Goal: Task Accomplishment & Management: Complete application form

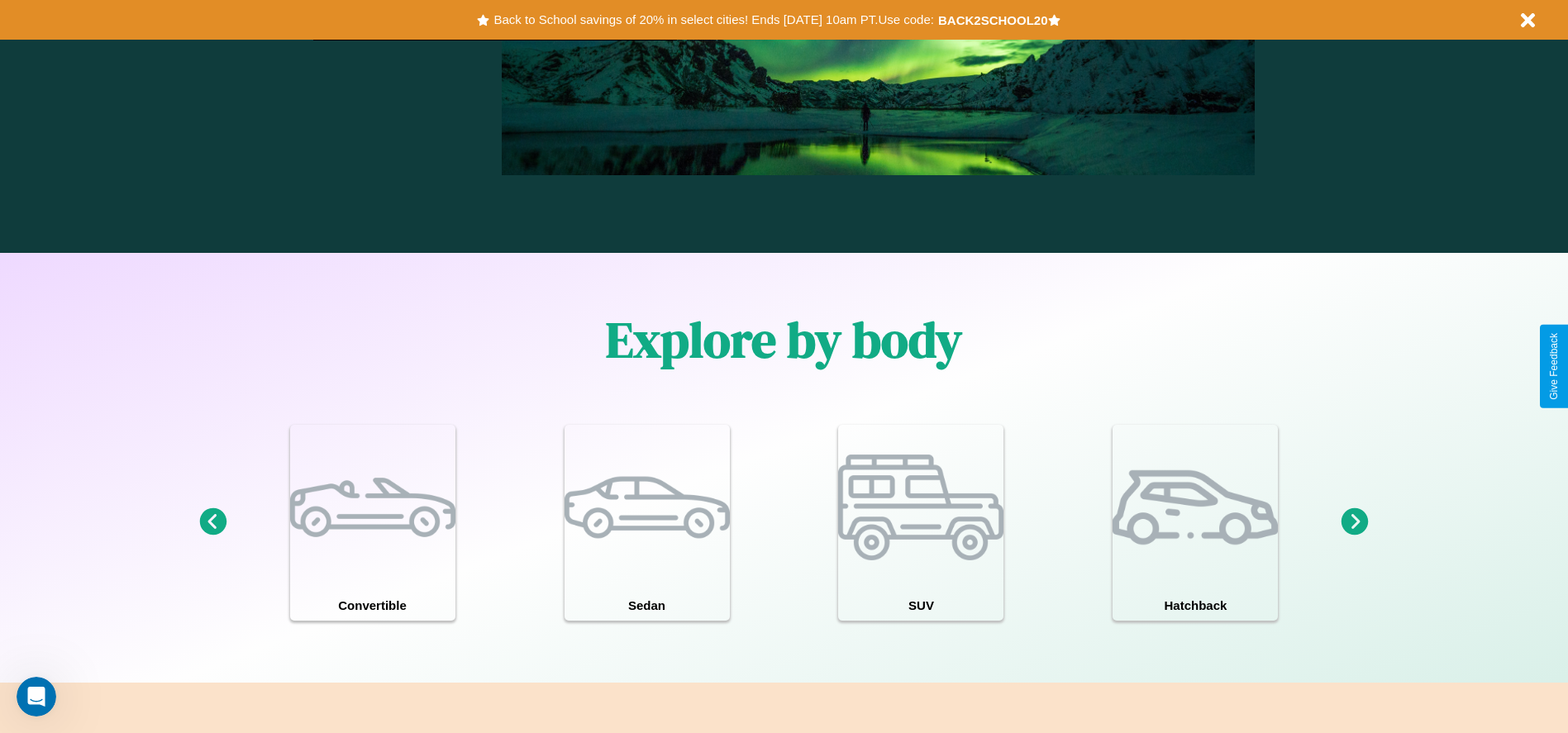
scroll to position [1442, 0]
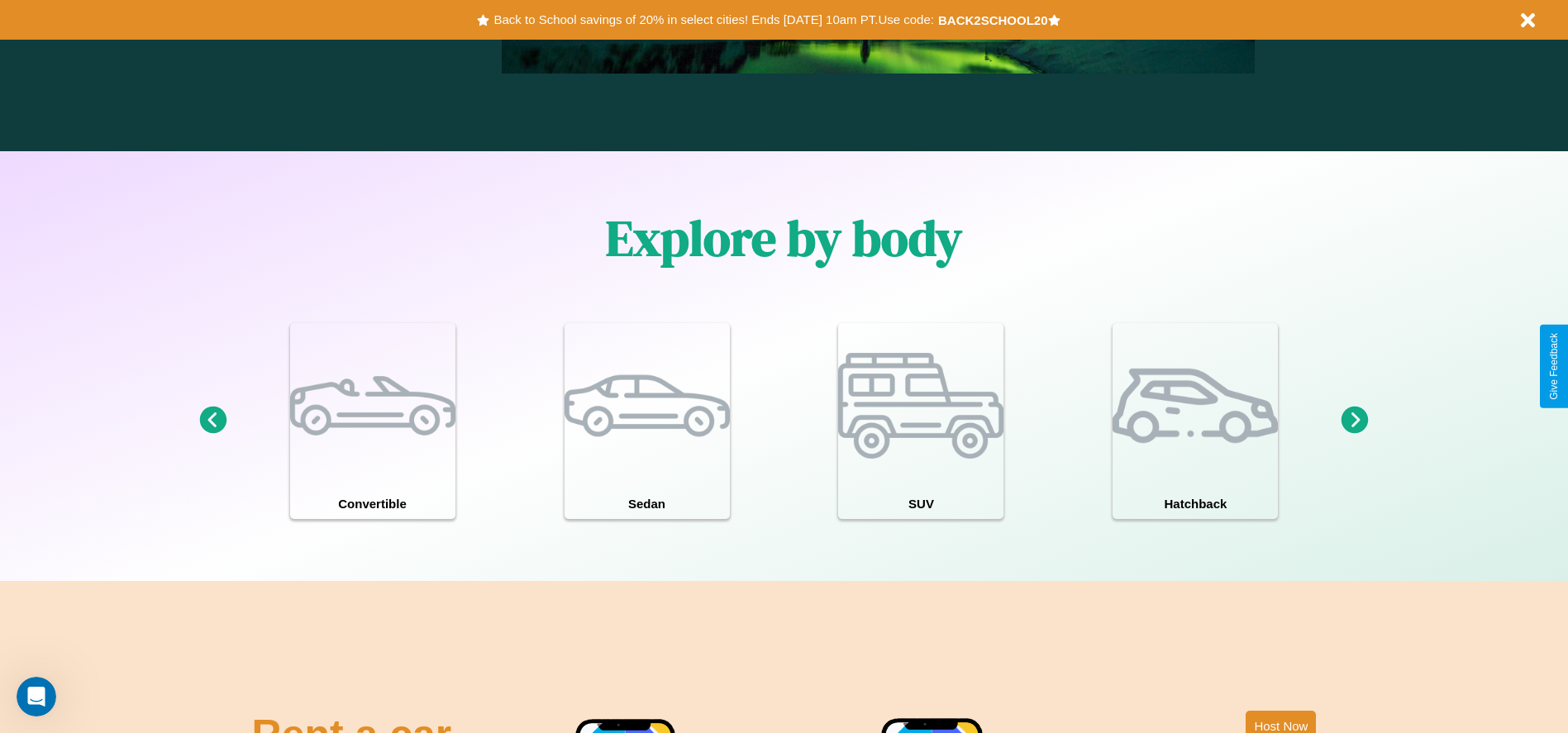
click at [1355, 421] on icon at bounding box center [1354, 420] width 27 height 27
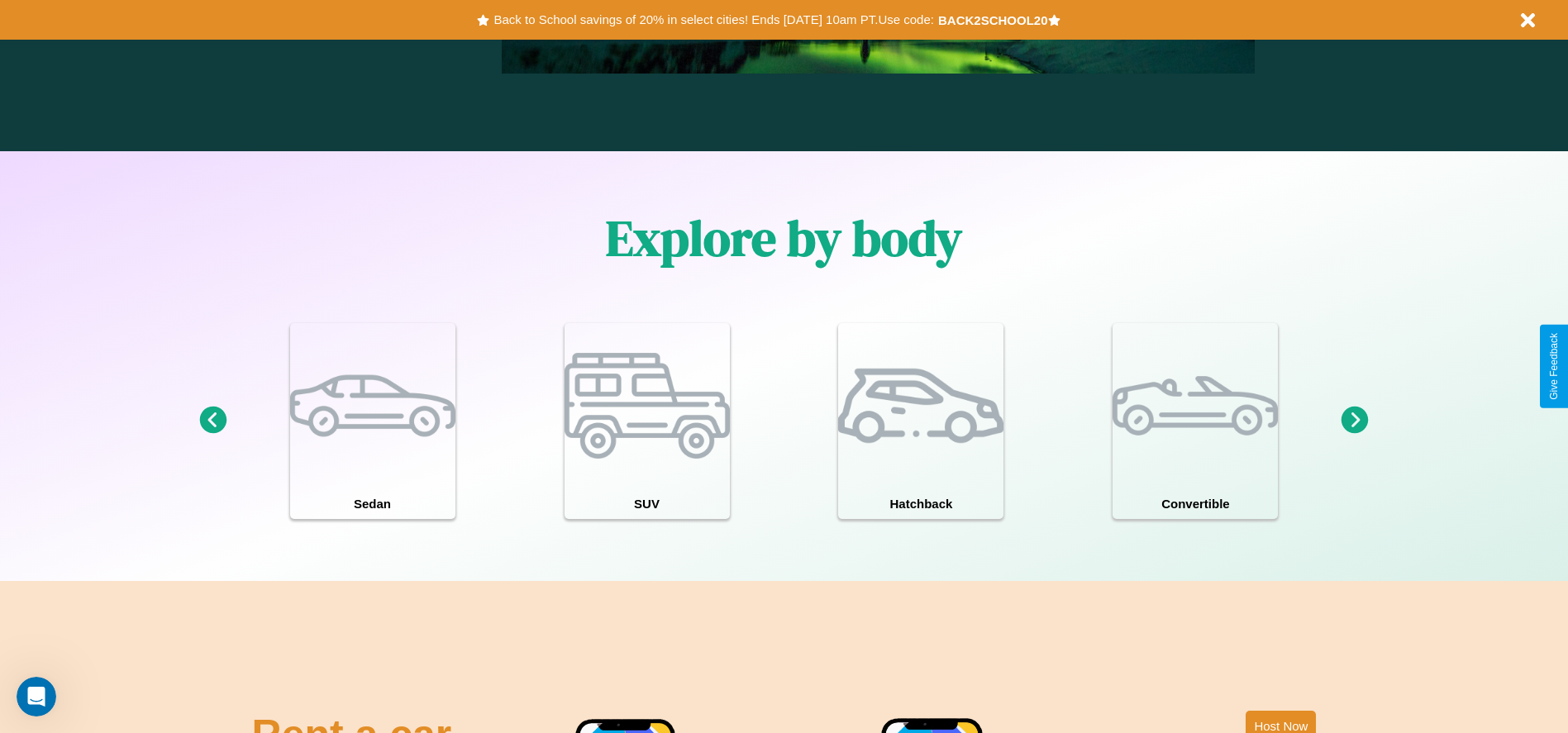
click at [1355, 421] on icon at bounding box center [1354, 420] width 27 height 27
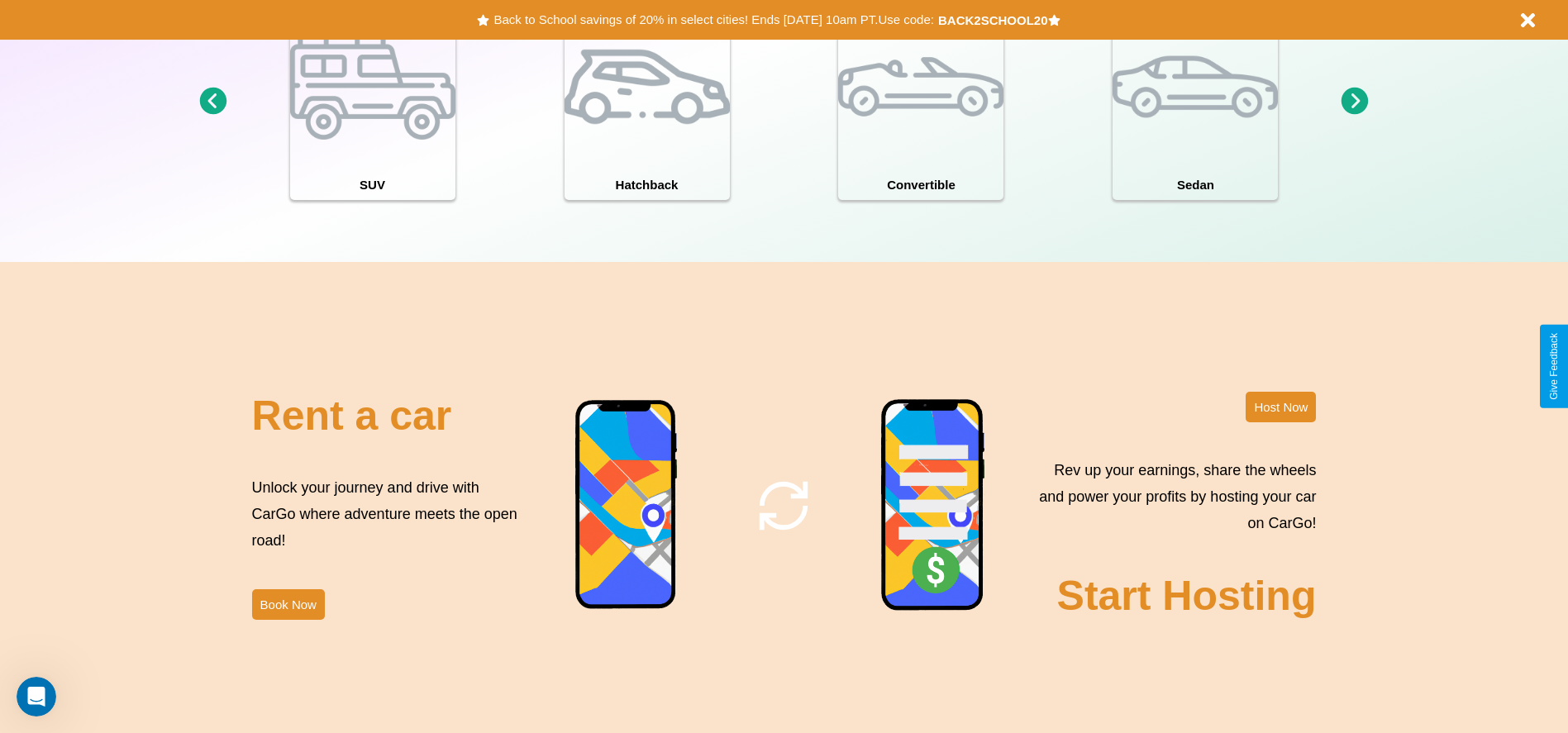
scroll to position [1802, 0]
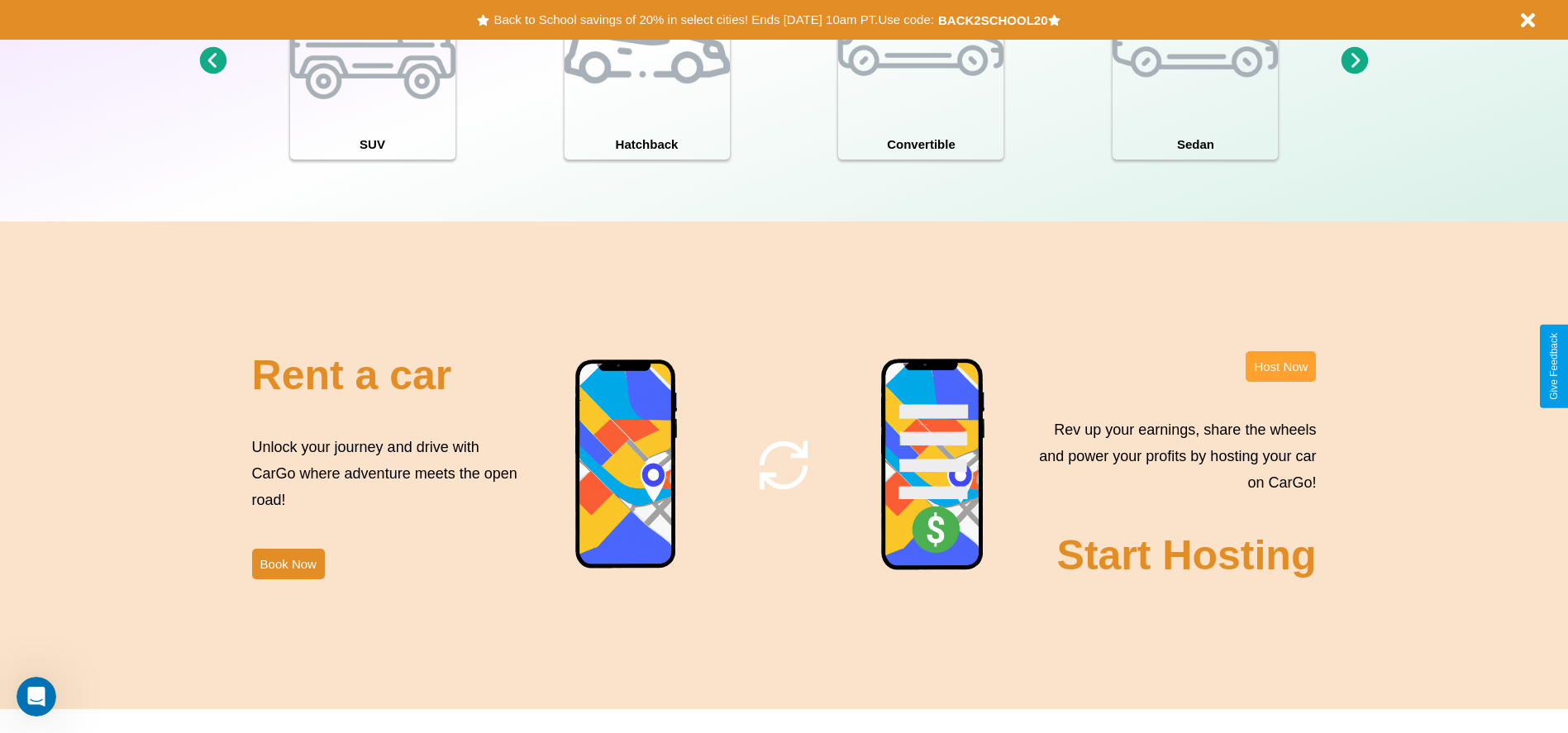
click at [1281, 366] on button "Host Now" at bounding box center [1281, 366] width 70 height 31
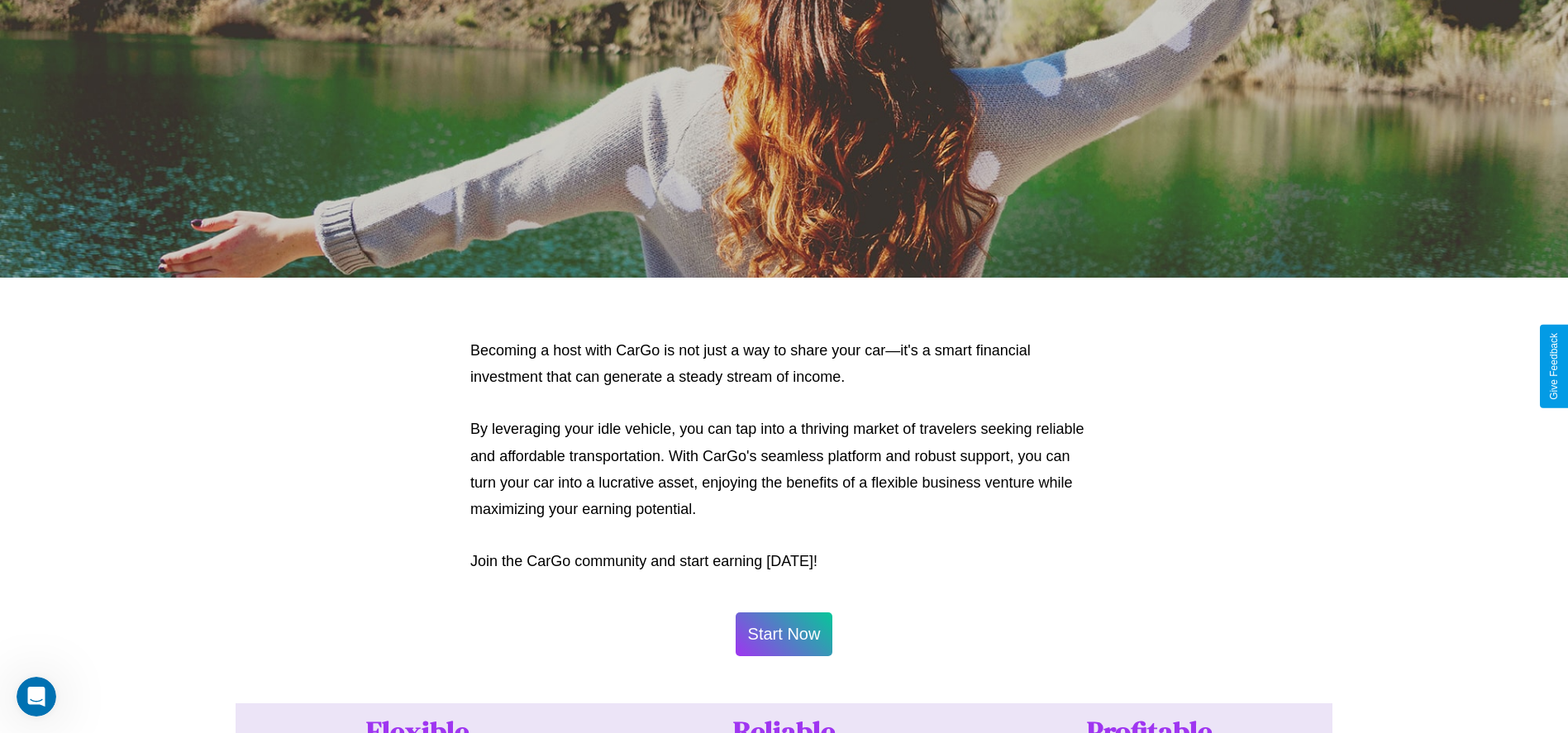
scroll to position [1776, 0]
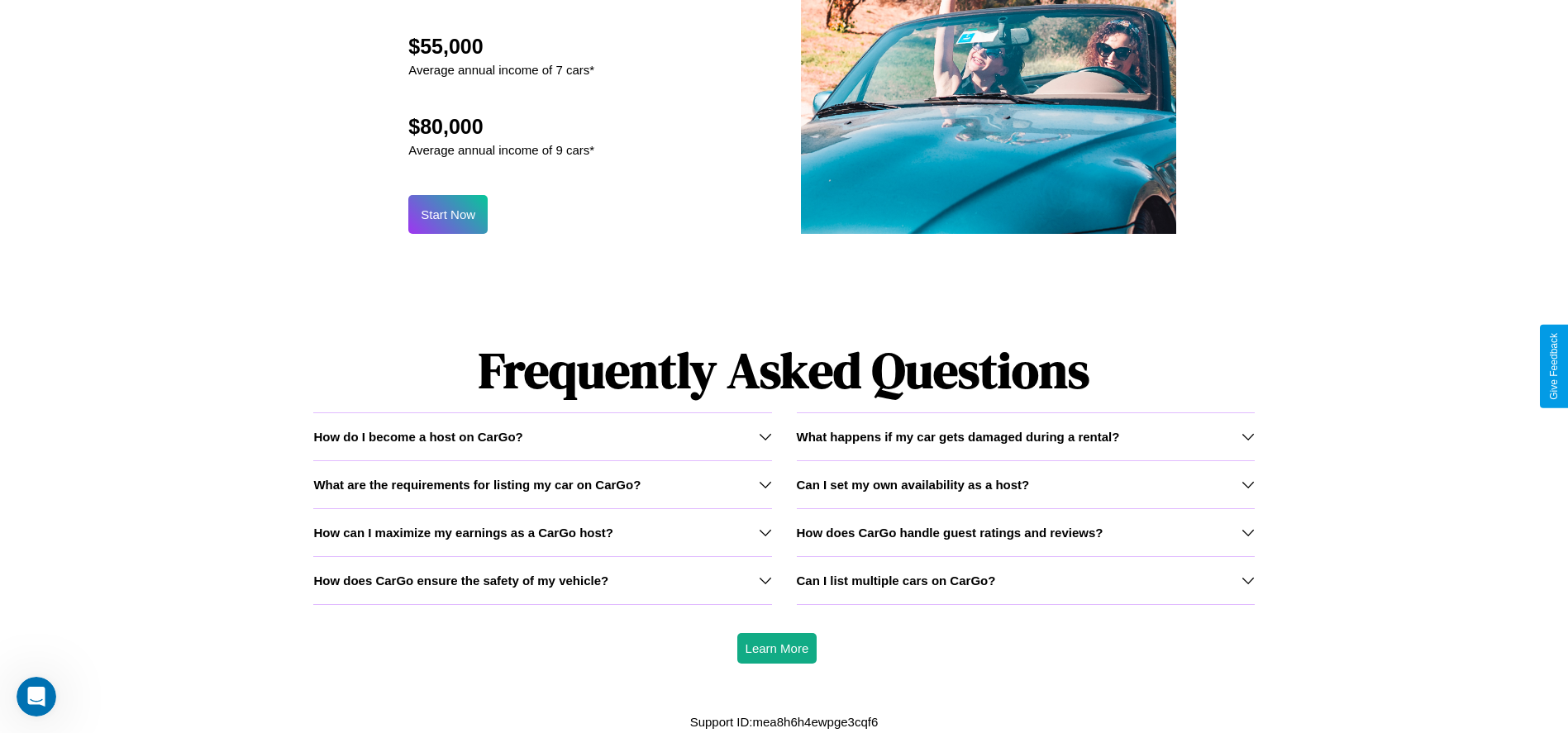
click at [542, 484] on h3 "What are the requirements for listing my car on CarGo?" at bounding box center [477, 485] width 327 height 14
click at [542, 436] on div "How do I become a host on CarGo?" at bounding box center [542, 436] width 458 height 14
click at [1248, 532] on icon at bounding box center [1248, 532] width 13 height 13
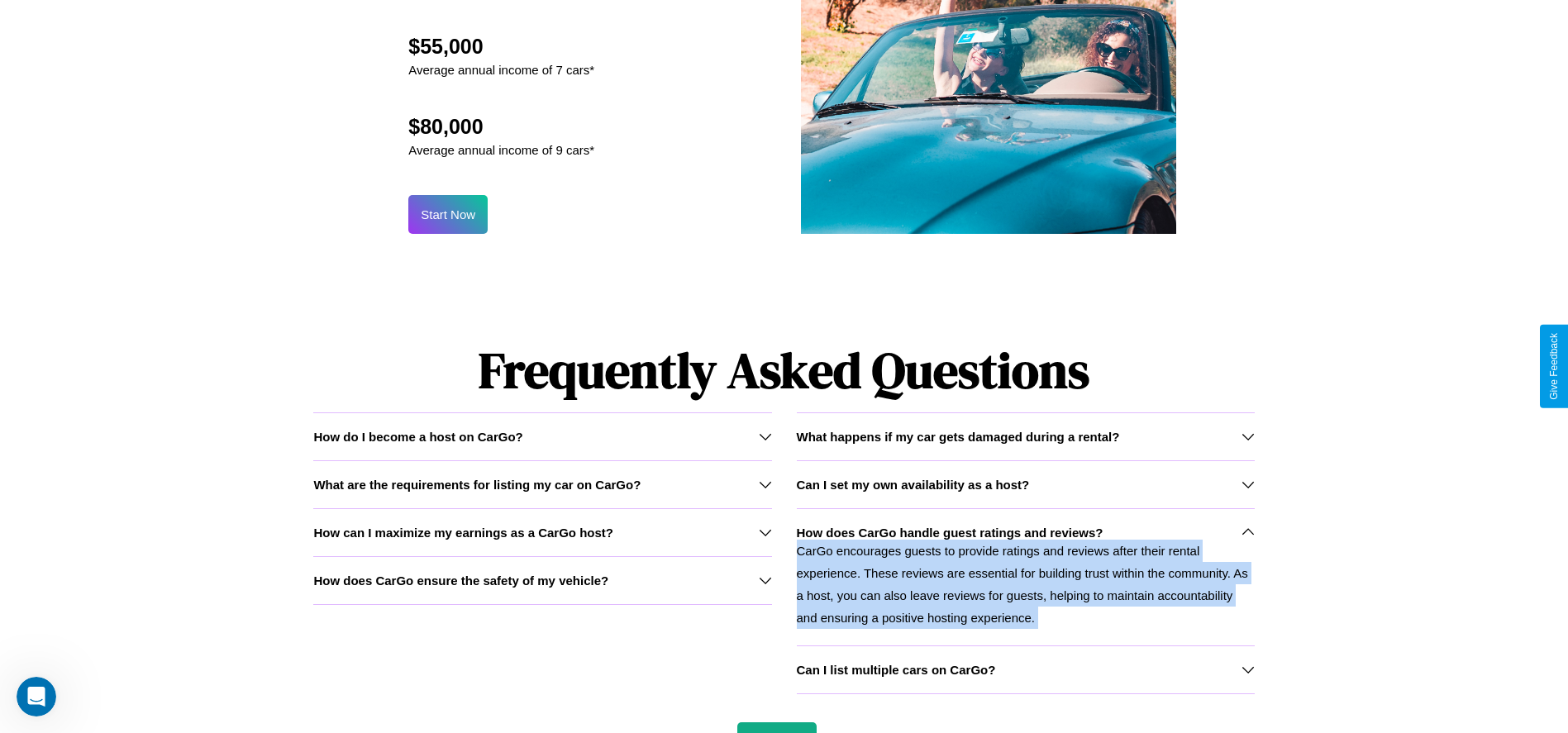
click at [1026, 576] on p "CarGo encourages guests to provide ratings and reviews after their rental exper…" at bounding box center [1026, 584] width 458 height 89
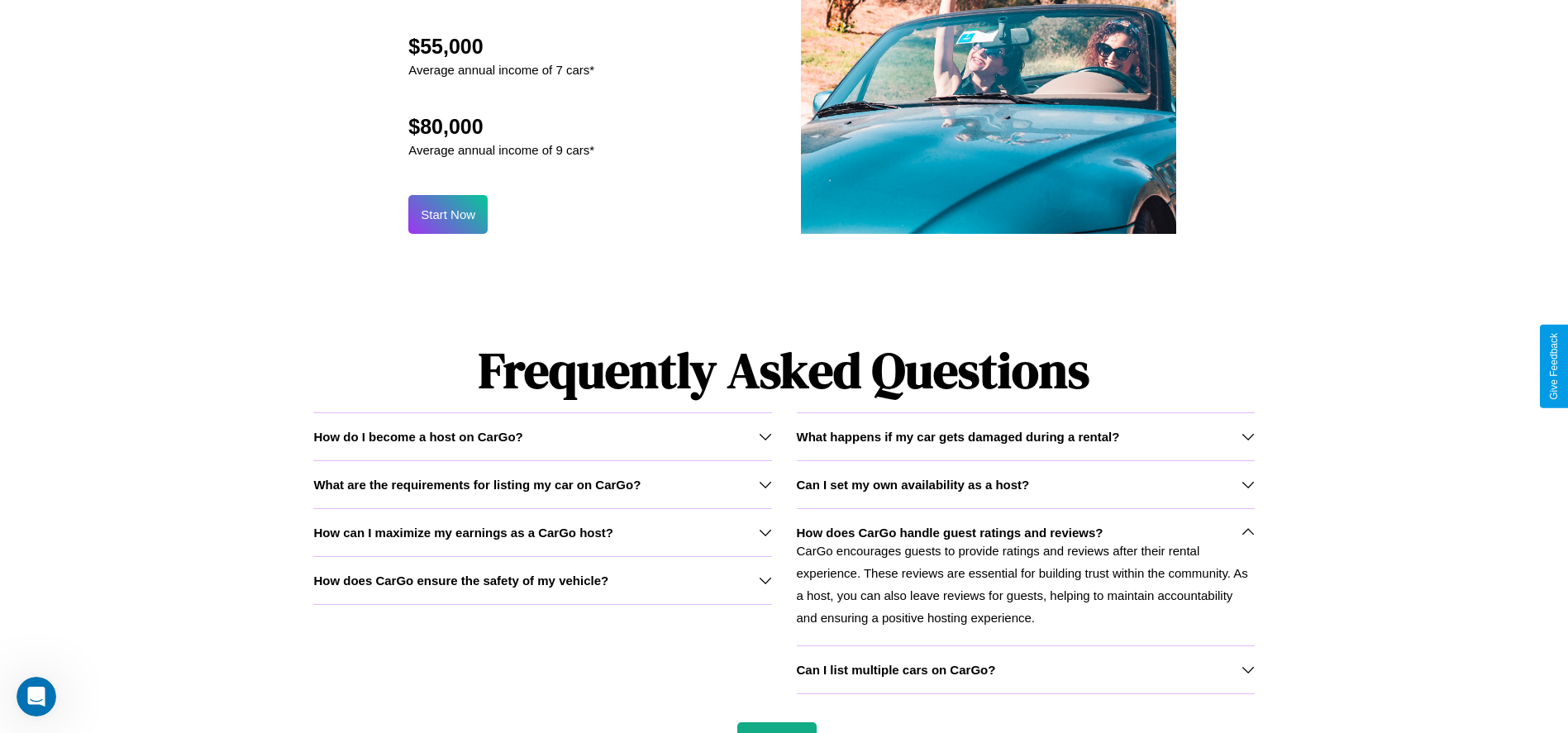
click at [1248, 669] on icon at bounding box center [1248, 669] width 13 height 13
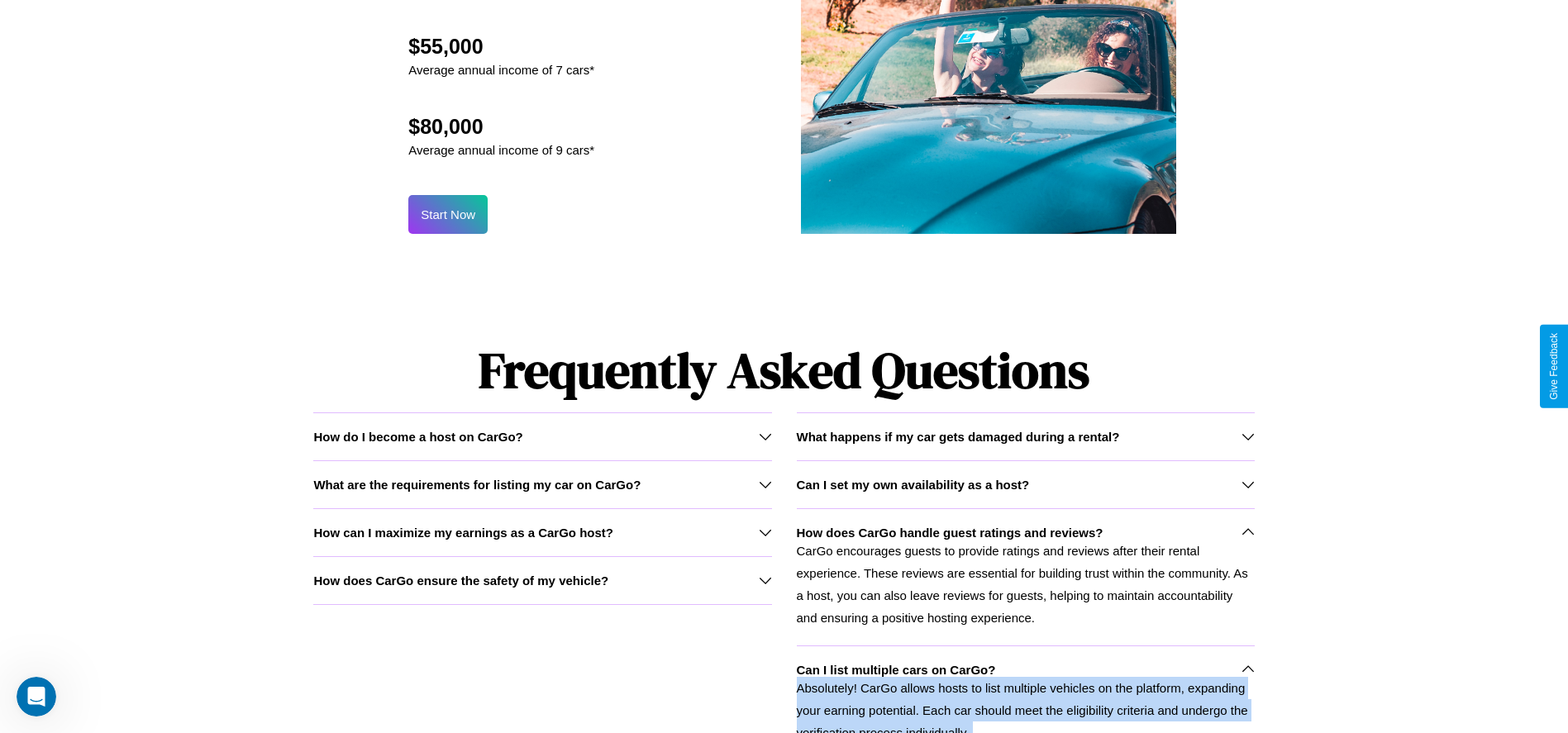
scroll to position [803, 0]
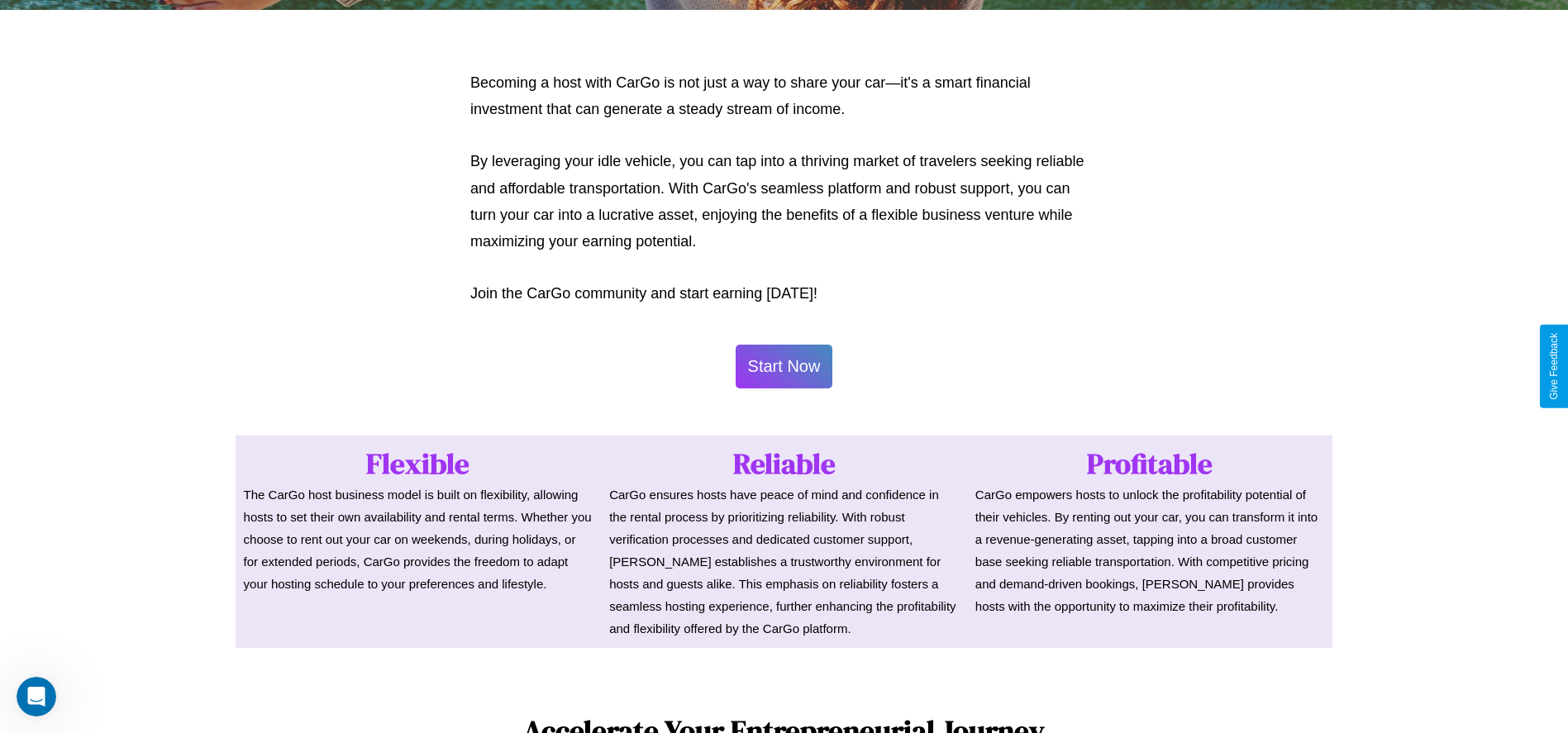
click at [784, 366] on button "Start Now" at bounding box center [784, 366] width 97 height 44
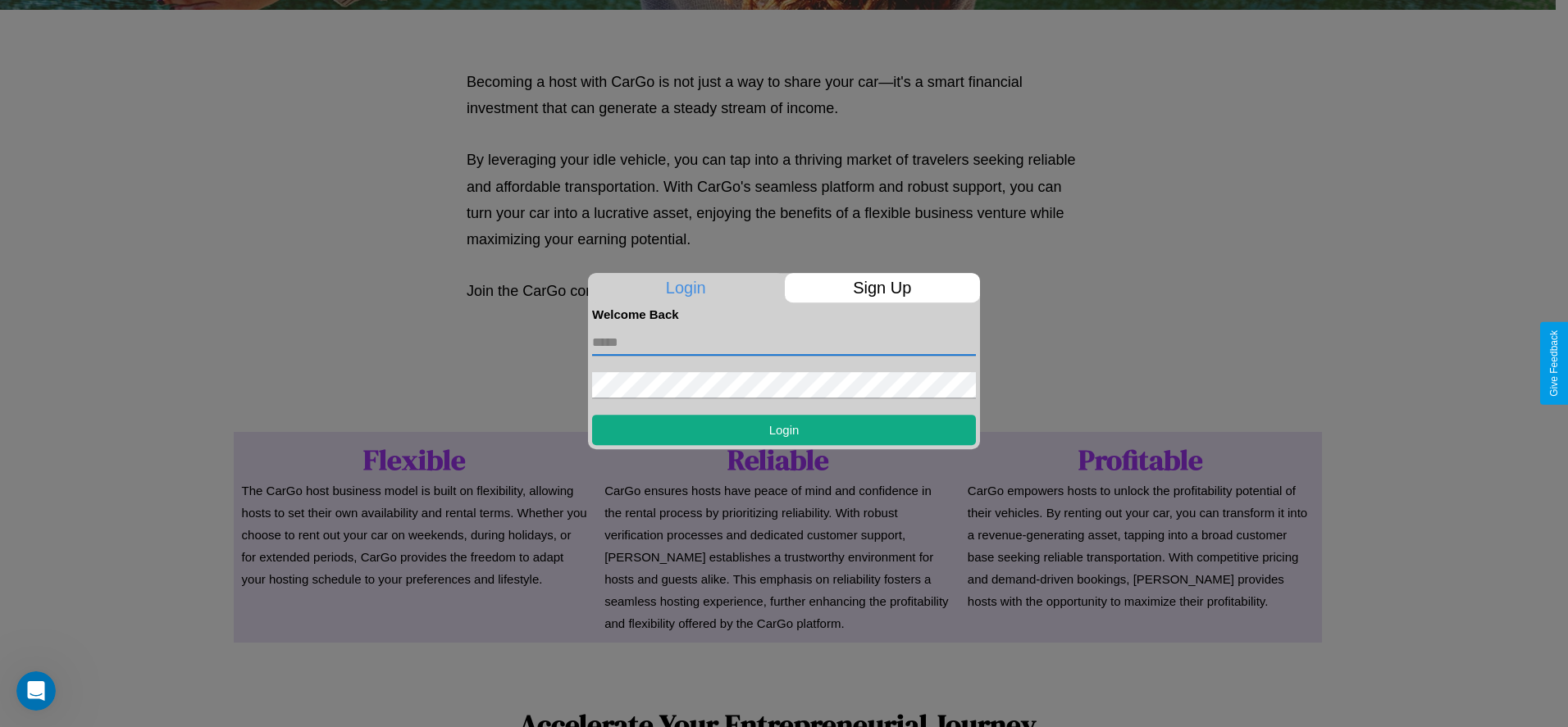
click at [784, 342] on input "text" at bounding box center [784, 343] width 384 height 26
type input "**********"
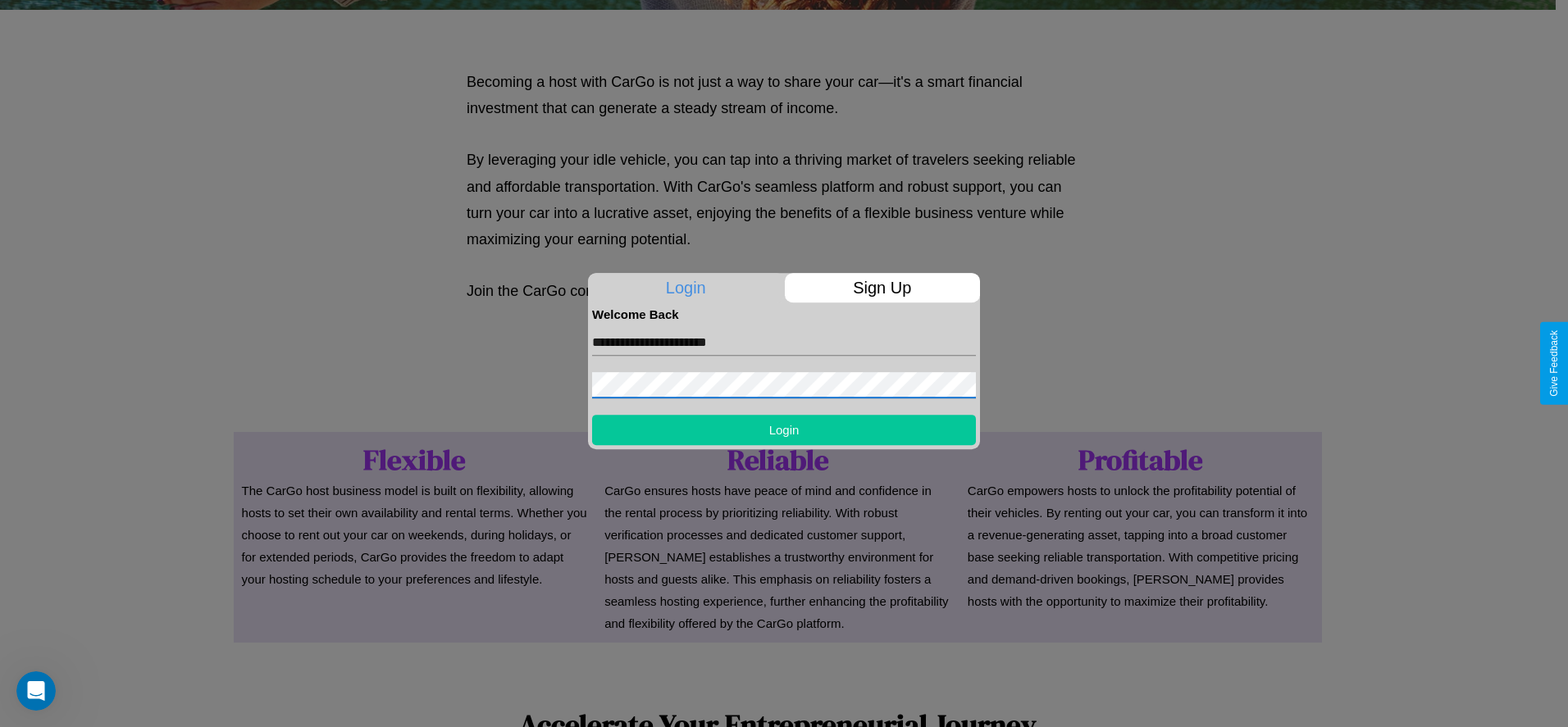
click at [784, 429] on button "Login" at bounding box center [784, 429] width 384 height 30
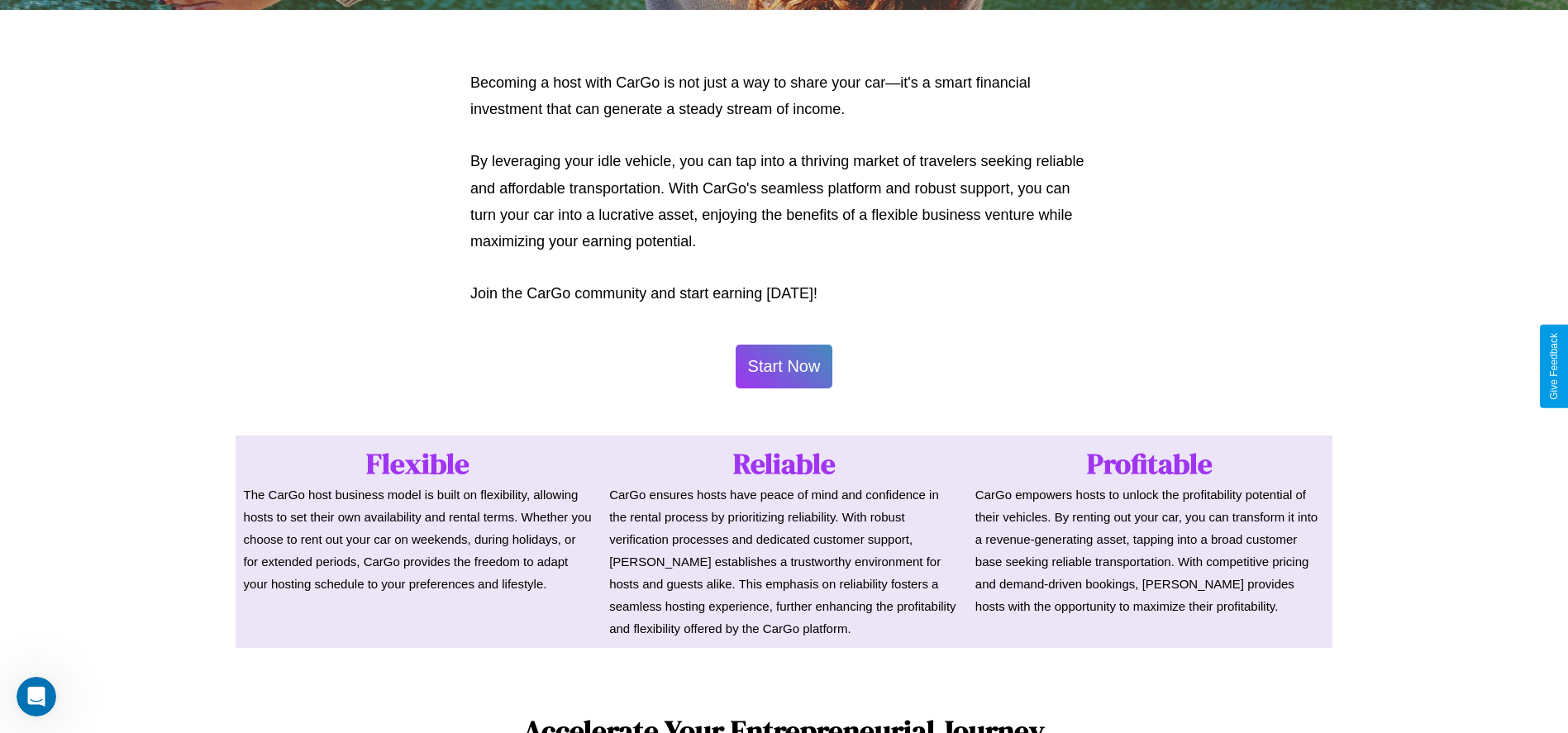
click at [784, 366] on button "Start Now" at bounding box center [784, 366] width 97 height 44
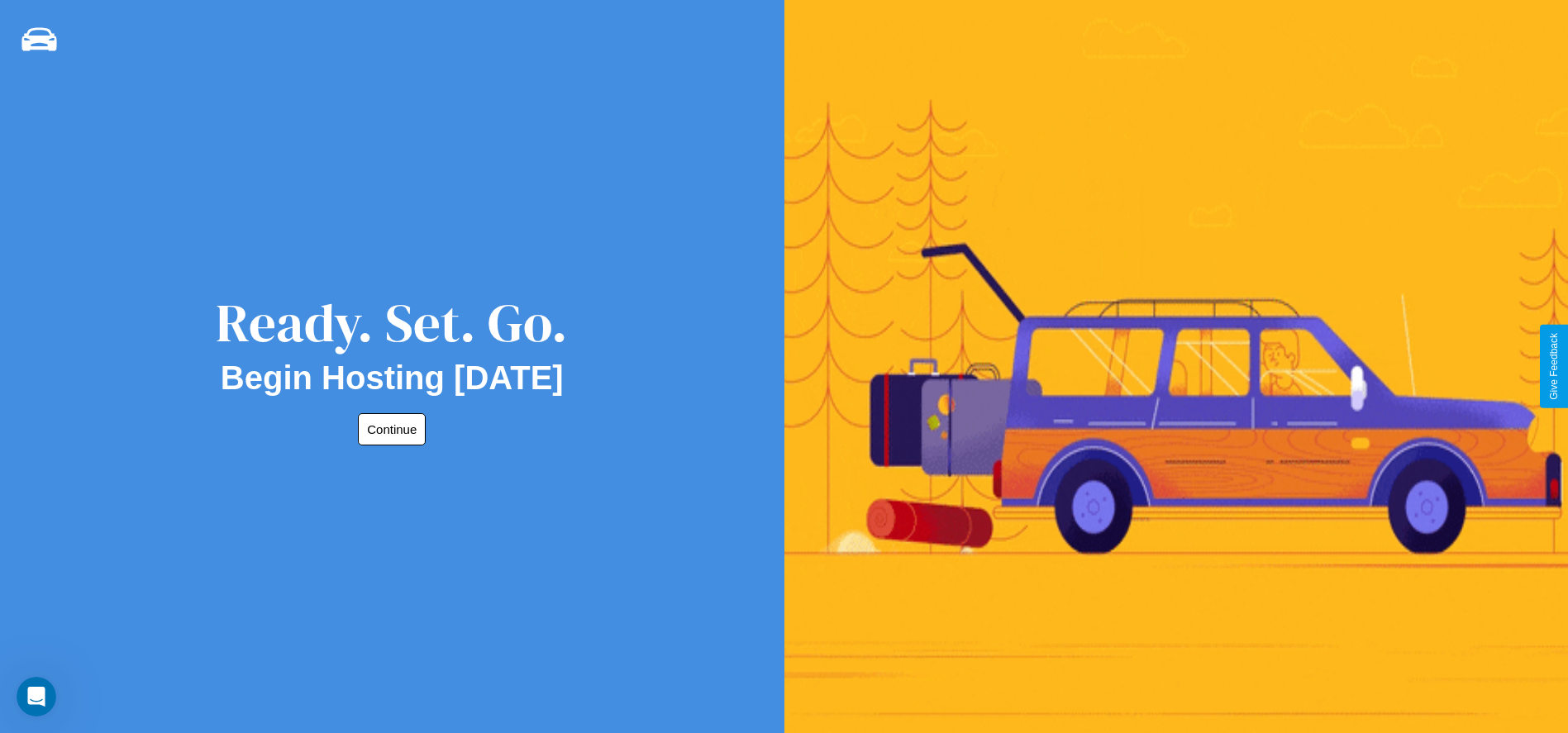
click at [388, 429] on button "Continue" at bounding box center [391, 429] width 67 height 32
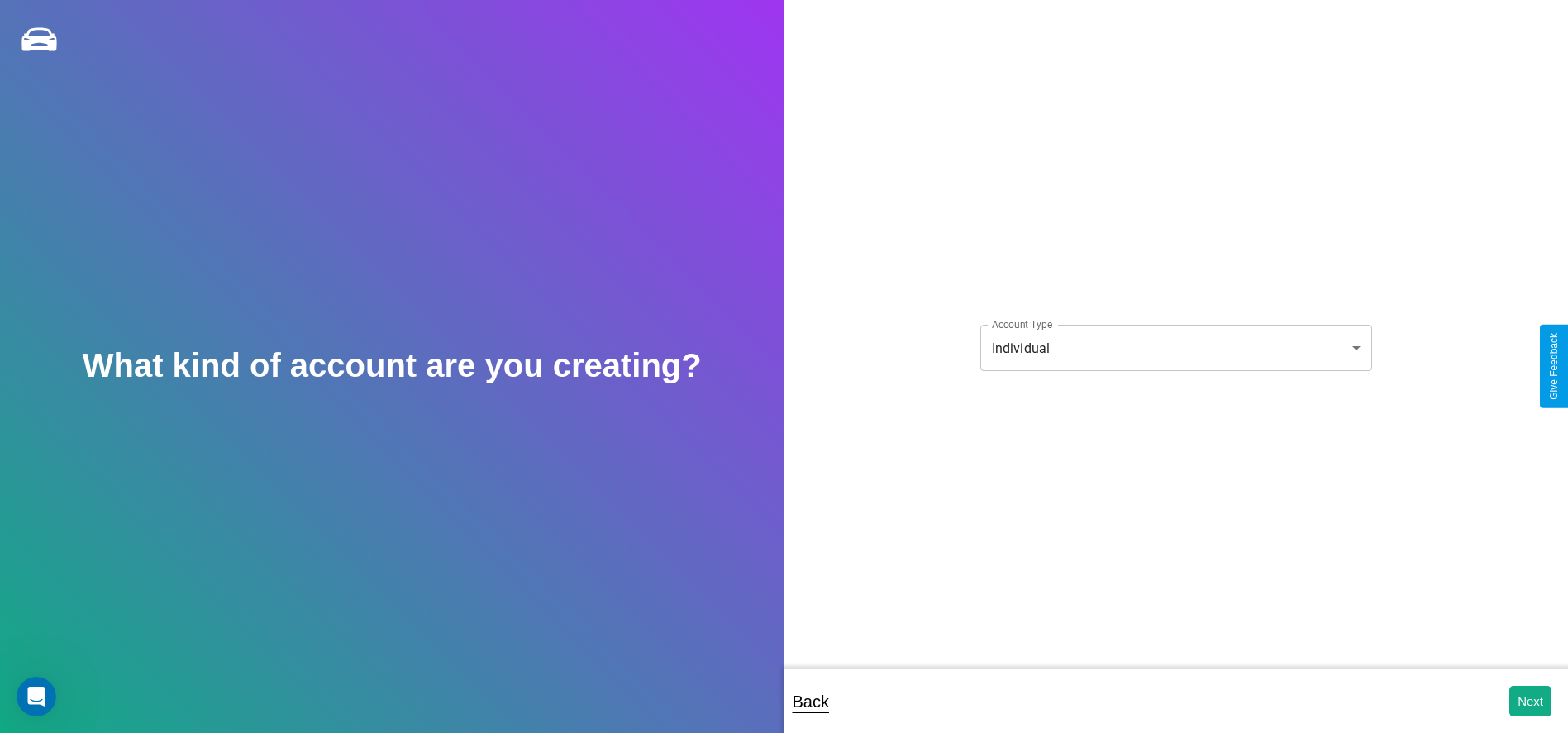
click at [1176, 348] on body "**********" at bounding box center [784, 378] width 1568 height 756
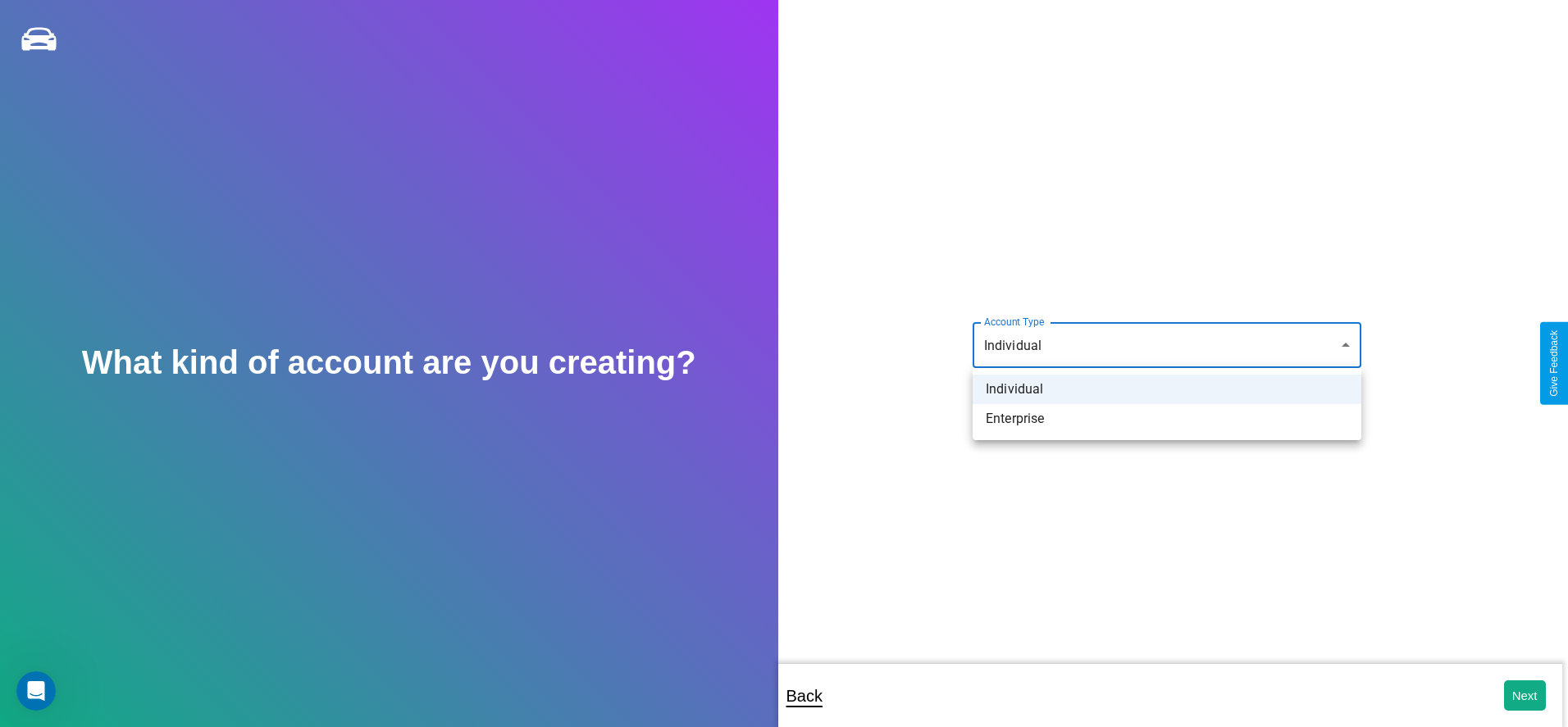
click at [1167, 390] on li "Individual" at bounding box center [1167, 390] width 389 height 29
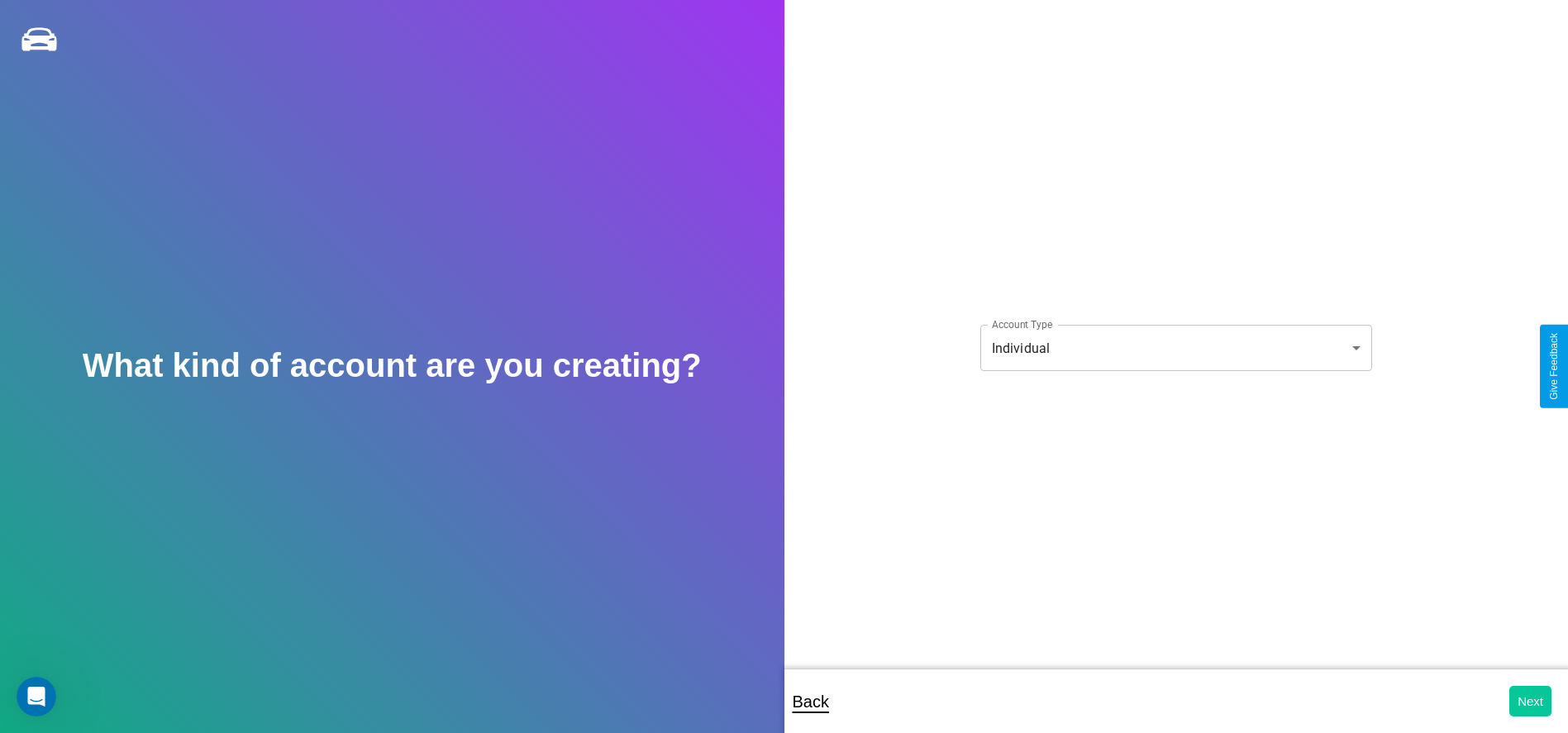
click at [1530, 701] on button "Next" at bounding box center [1530, 701] width 42 height 31
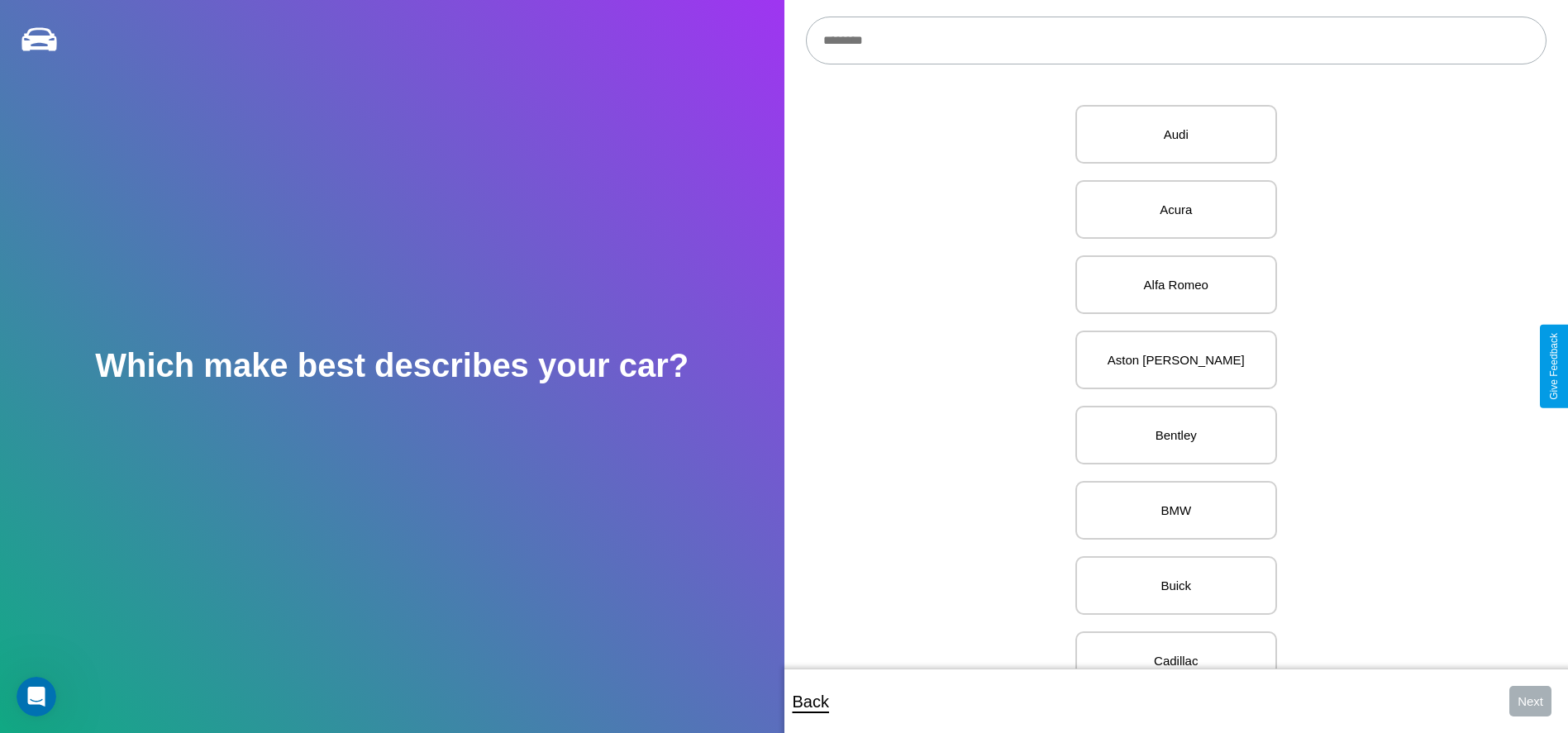
click at [1176, 40] on input "text" at bounding box center [1176, 40] width 741 height 48
type input "***"
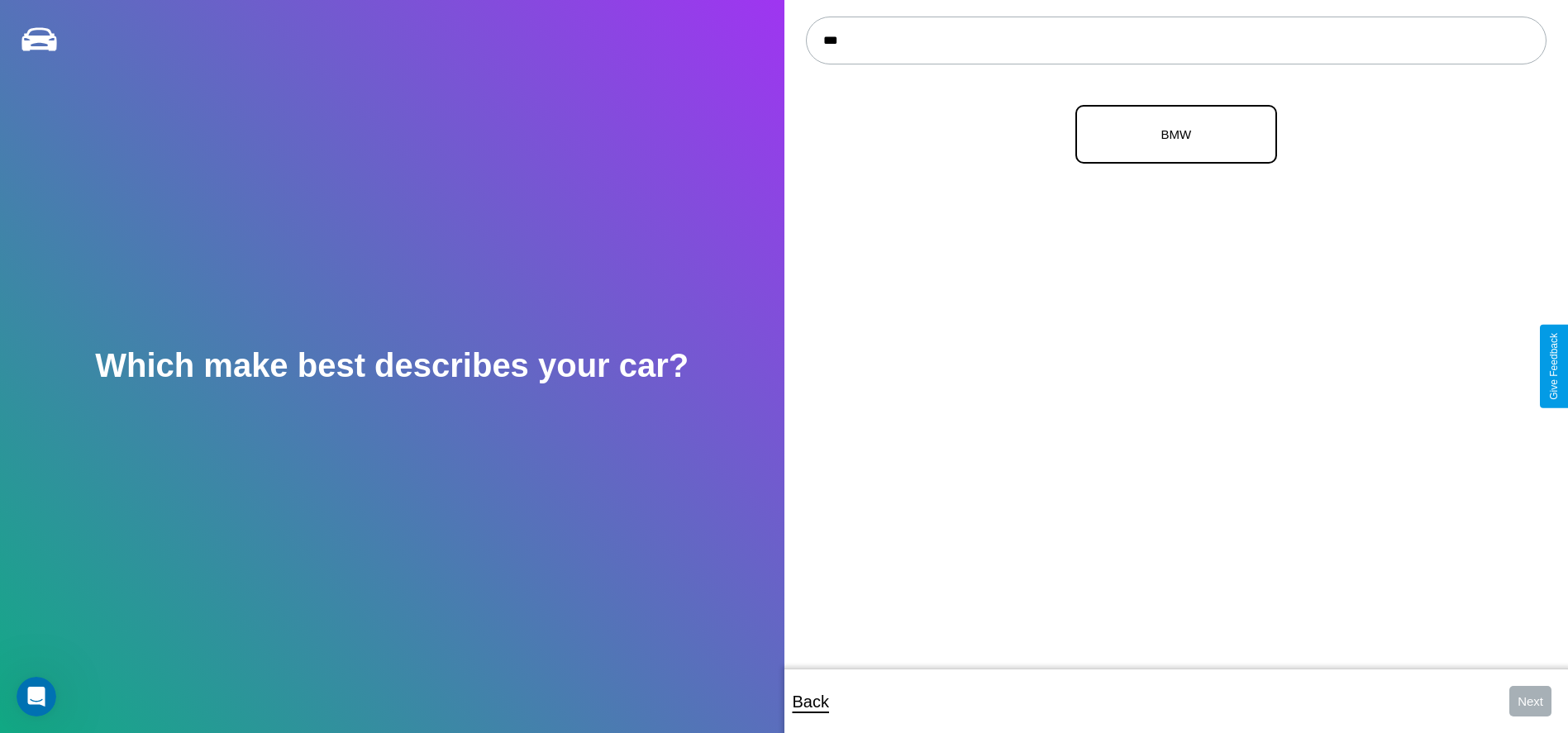
click at [1170, 135] on p "BMW" at bounding box center [1176, 135] width 165 height 23
click at [1530, 701] on button "Next" at bounding box center [1530, 701] width 42 height 31
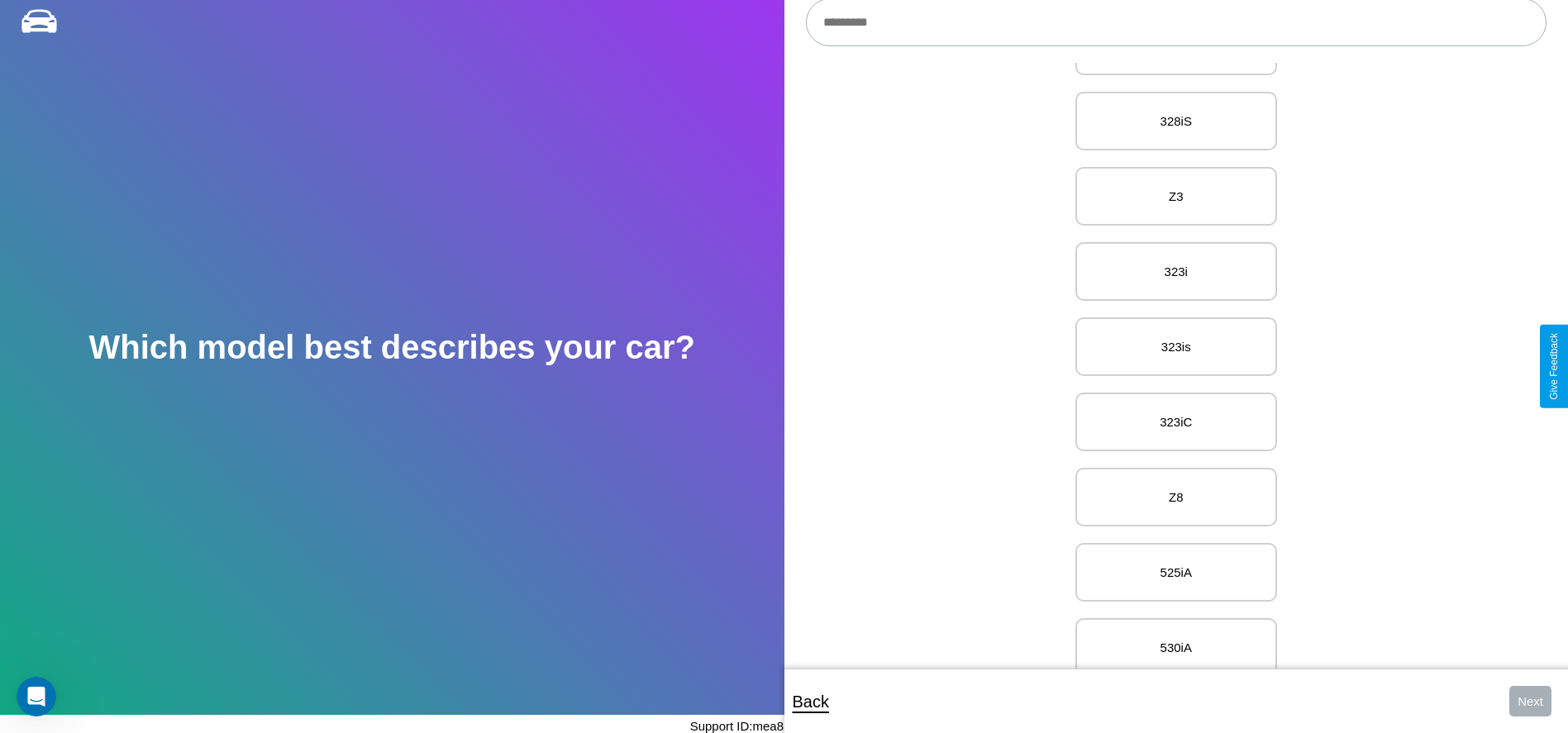
scroll to position [11408, 0]
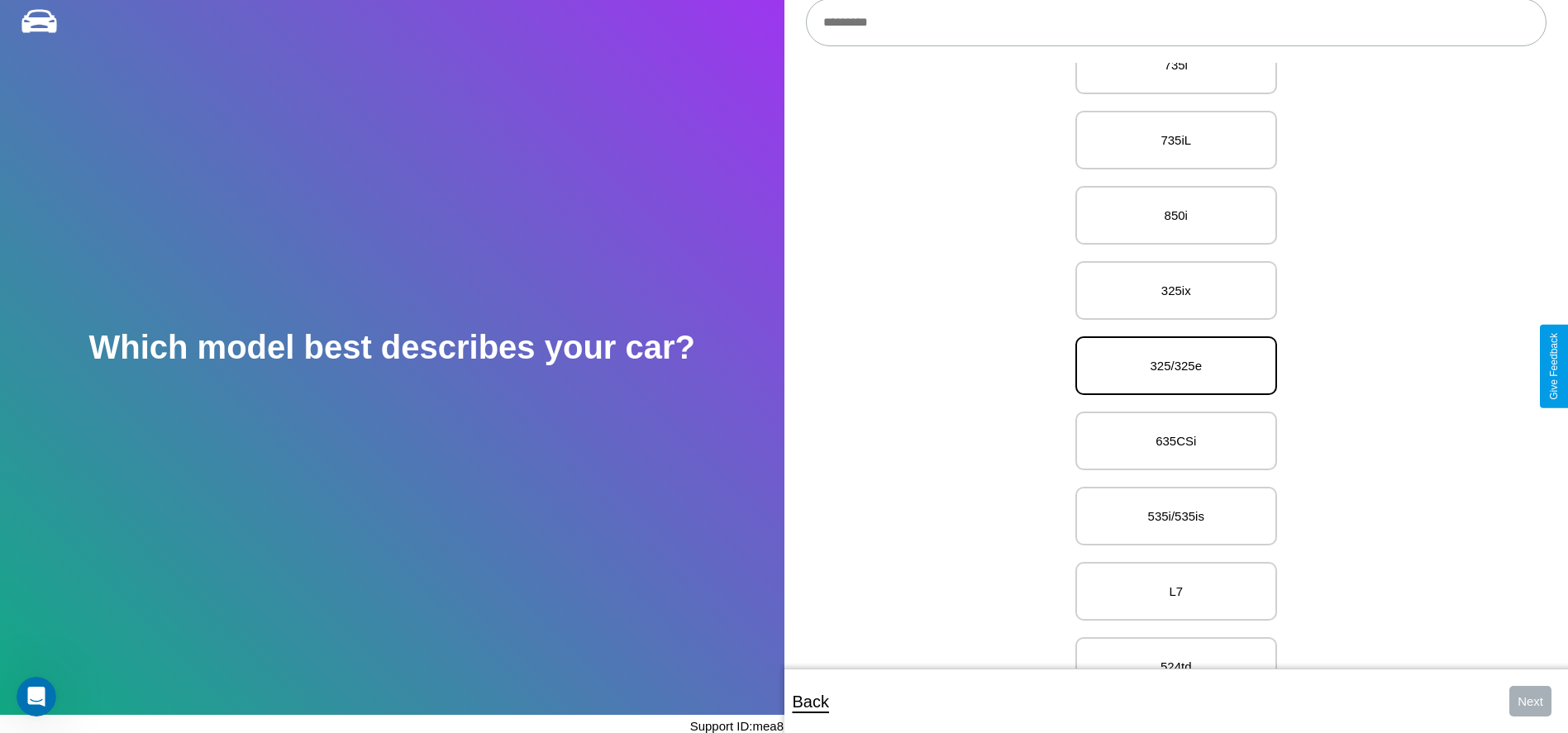
click at [1170, 366] on p "325/325e" at bounding box center [1176, 366] width 165 height 23
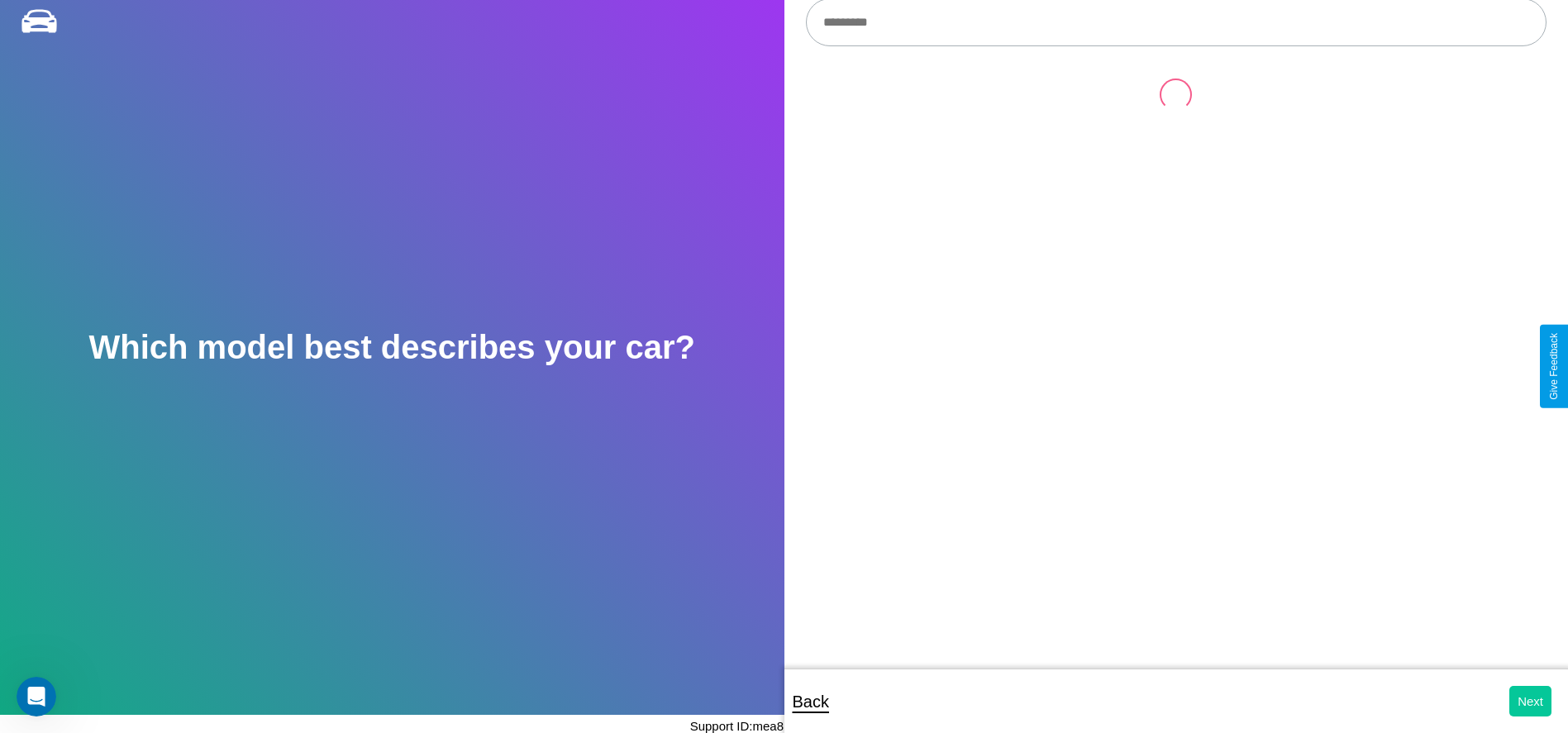
scroll to position [0, 0]
click at [1530, 701] on button "Next" at bounding box center [1530, 701] width 42 height 31
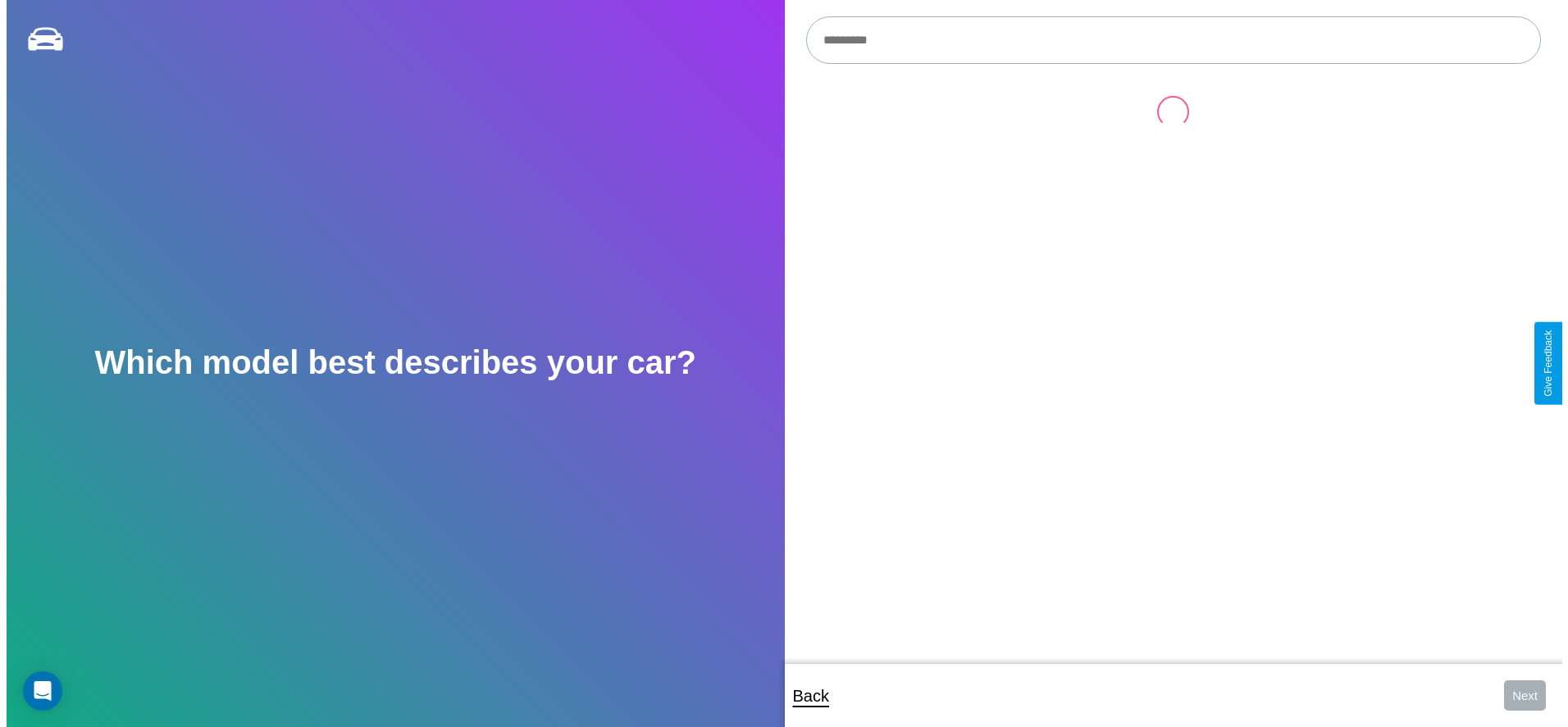
scroll to position [18, 0]
